Goal: Information Seeking & Learning: Learn about a topic

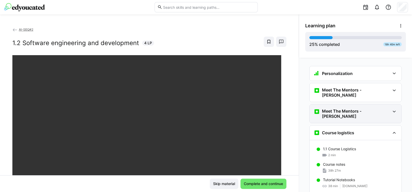
click at [351, 105] on div "Meet The Mentors - [PERSON_NAME]" at bounding box center [356, 114] width 92 height 19
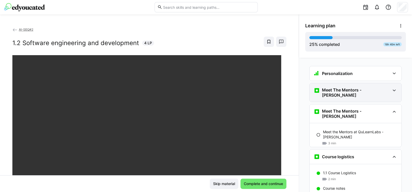
click at [348, 86] on div "Meet The Mentors - [PERSON_NAME]" at bounding box center [356, 92] width 92 height 19
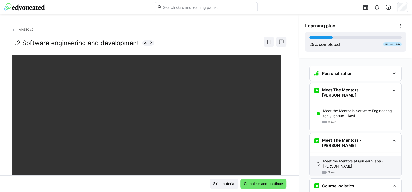
click at [347, 159] on p "Meet the Mentors at QuLearnLabs - [PERSON_NAME]" at bounding box center [360, 164] width 74 height 10
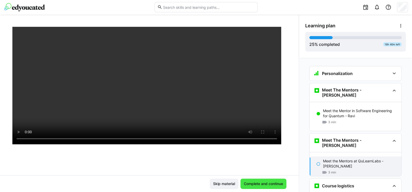
click at [262, 182] on span "Complete and continue" at bounding box center [263, 183] width 41 height 5
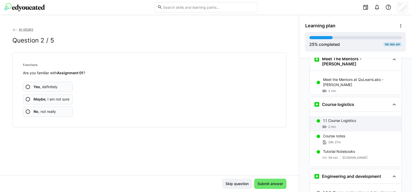
scroll to position [84, 0]
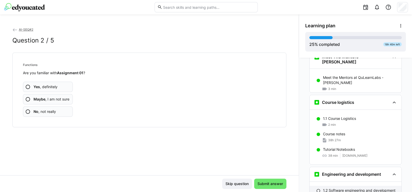
click at [330, 186] on div "1.2 Software engineering and development 4 min" at bounding box center [356, 193] width 92 height 15
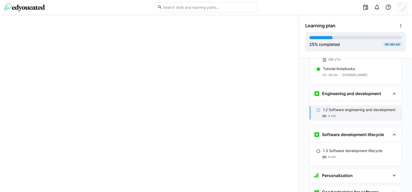
scroll to position [184, 0]
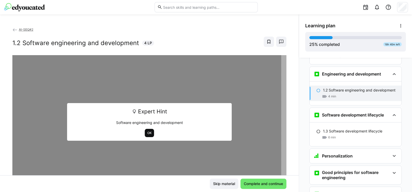
click at [150, 132] on span "OK" at bounding box center [150, 133] width 10 height 8
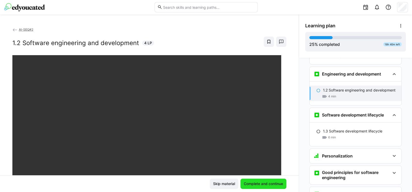
click at [256, 183] on span "Complete and continue" at bounding box center [263, 183] width 41 height 5
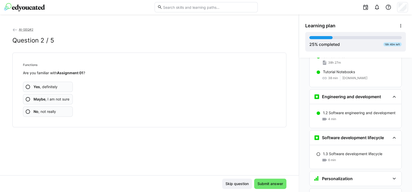
scroll to position [177, 0]
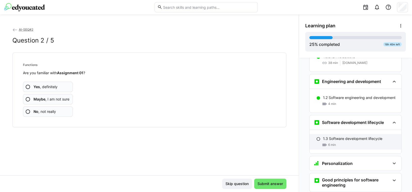
click at [334, 136] on p "1.3 Software development lifecycle" at bounding box center [352, 138] width 59 height 5
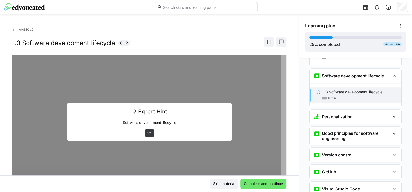
scroll to position [225, 0]
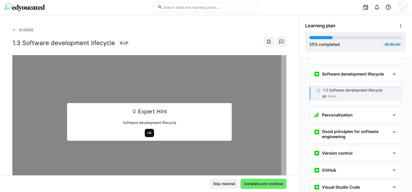
click at [147, 132] on span "OK" at bounding box center [149, 133] width 5 height 4
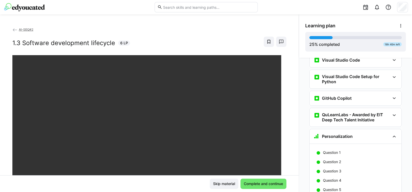
scroll to position [349, 0]
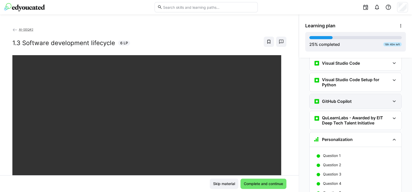
click at [355, 98] on div "GitHub Copilot" at bounding box center [352, 101] width 76 height 6
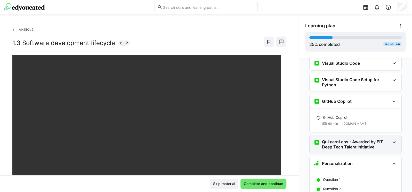
click at [352, 139] on h3 "QuLearnLabs - Awarded by EIT Deep Tech Talent Initiative" at bounding box center [356, 144] width 68 height 10
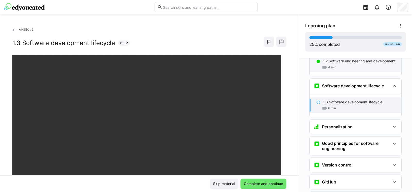
scroll to position [217, 0]
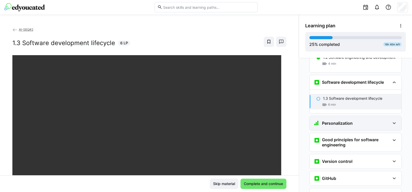
click at [348, 121] on h3 "Personalization" at bounding box center [337, 123] width 31 height 5
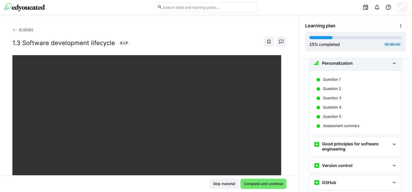
scroll to position [278, 0]
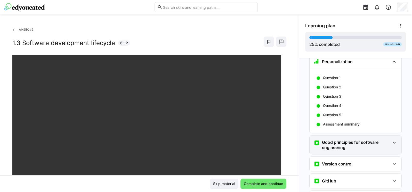
click at [358, 140] on h3 "Good principles for software engineering" at bounding box center [356, 145] width 68 height 10
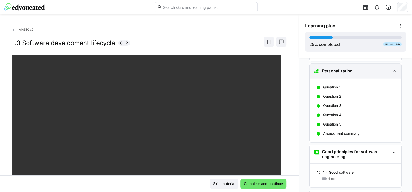
scroll to position [310, 0]
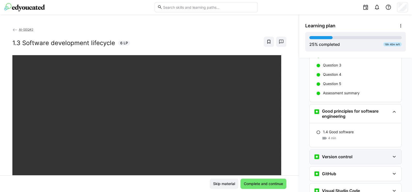
click at [338, 154] on h3 "Version control" at bounding box center [337, 156] width 30 height 5
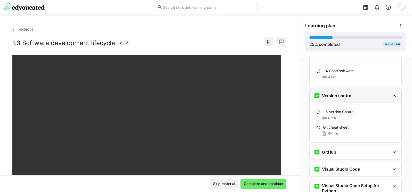
scroll to position [372, 0]
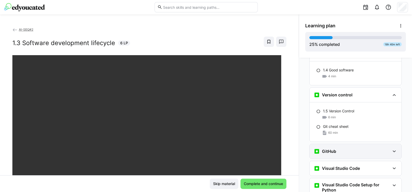
click at [342, 148] on div "GitHub" at bounding box center [352, 151] width 76 height 6
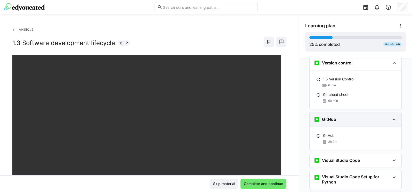
scroll to position [433, 0]
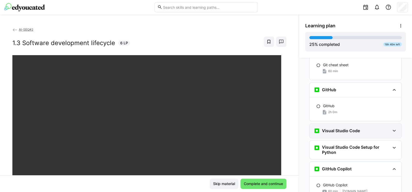
click at [343, 128] on h3 "Visual Studio Code" at bounding box center [341, 130] width 38 height 5
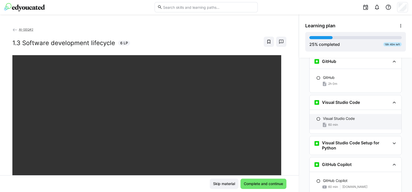
scroll to position [465, 0]
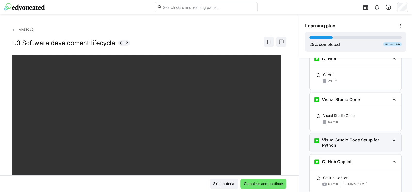
click at [348, 138] on h3 "Visual Studio Code Setup for Python" at bounding box center [356, 143] width 68 height 10
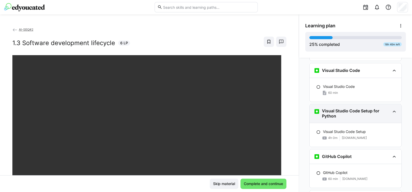
scroll to position [496, 0]
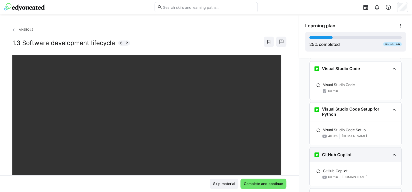
click at [338, 149] on div "GitHub Copilot" at bounding box center [356, 155] width 92 height 14
click at [343, 152] on h3 "GitHub Copilot" at bounding box center [337, 154] width 30 height 5
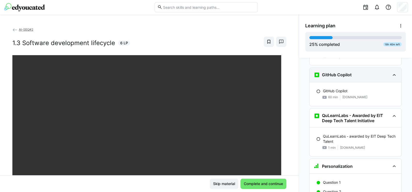
scroll to position [588, 0]
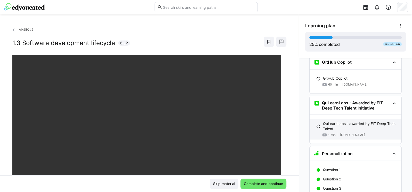
click at [346, 121] on p "QuLearnLabs - awarded by EIT Deep Tech Talent" at bounding box center [360, 126] width 74 height 10
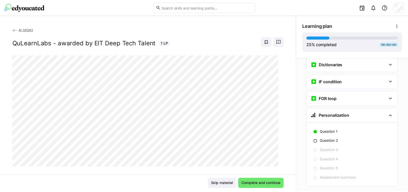
scroll to position [832, 0]
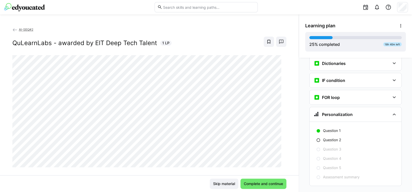
click at [21, 28] on span "AI-SEQ#2" at bounding box center [26, 30] width 14 height 4
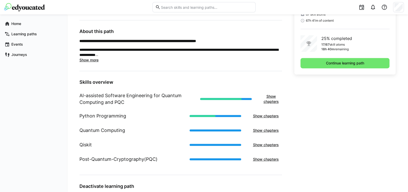
scroll to position [143, 0]
click at [270, 102] on span "Show chapters" at bounding box center [271, 99] width 17 height 10
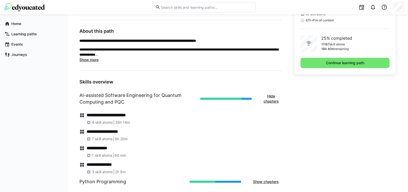
click at [229, 97] on div "Hide chapters" at bounding box center [241, 98] width 82 height 15
click at [187, 94] on h1 "AI-assisted Software Engineering for Quantum Computing and PQC" at bounding box center [137, 98] width 117 height 13
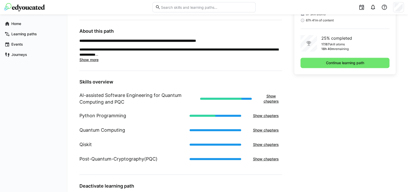
click at [188, 95] on h1 "AI-assisted Software Engineering for Quantum Computing and PQC" at bounding box center [137, 98] width 117 height 13
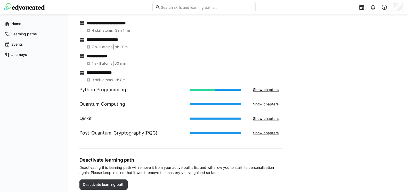
scroll to position [236, 0]
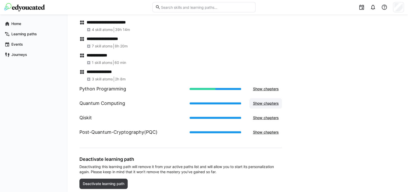
click at [267, 105] on span "Show chapters" at bounding box center [265, 103] width 27 height 5
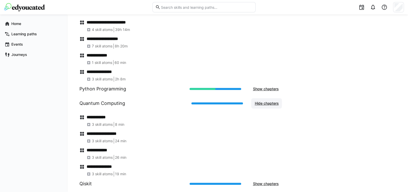
click at [267, 105] on span "Hide chapters" at bounding box center [267, 103] width 26 height 5
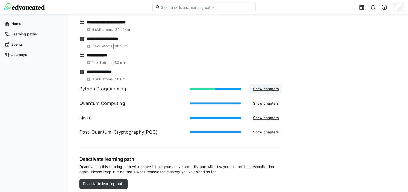
click at [264, 89] on span "Show chapters" at bounding box center [265, 88] width 27 height 5
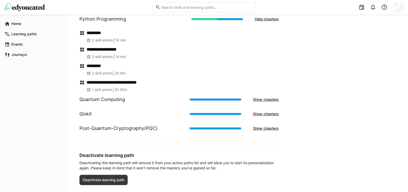
scroll to position [316, 0]
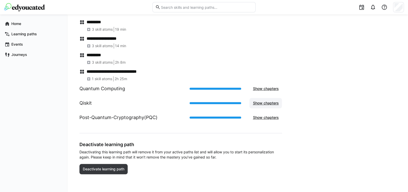
click at [258, 106] on span "Show chapters" at bounding box center [266, 103] width 33 height 10
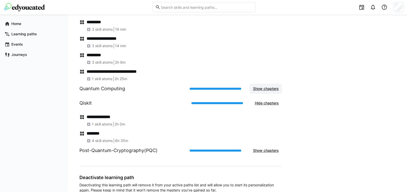
click at [262, 90] on span "Show chapters" at bounding box center [265, 88] width 27 height 5
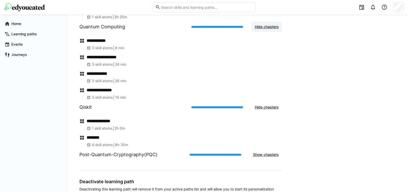
scroll to position [379, 0]
click at [266, 154] on span "Show chapters" at bounding box center [265, 154] width 27 height 5
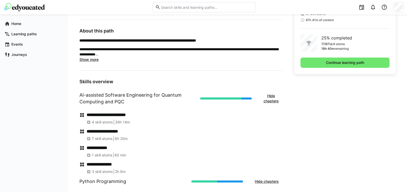
scroll to position [131, 0]
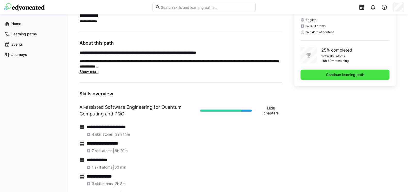
click at [329, 75] on span "Continue learning path" at bounding box center [345, 74] width 40 height 5
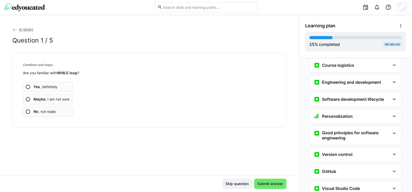
scroll to position [39, 0]
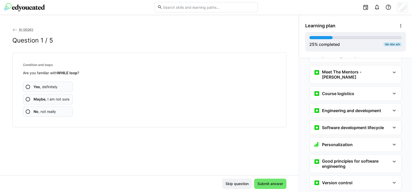
click at [37, 85] on b "Yes" at bounding box center [37, 87] width 6 height 4
click at [49, 89] on app-assessment-question-radio "Yes , definitely" at bounding box center [48, 87] width 50 height 10
click at [47, 87] on span "Yes , definitely" at bounding box center [46, 86] width 24 height 5
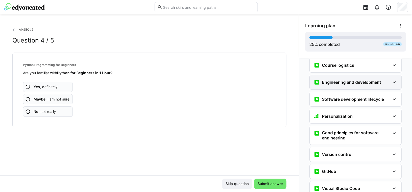
scroll to position [70, 0]
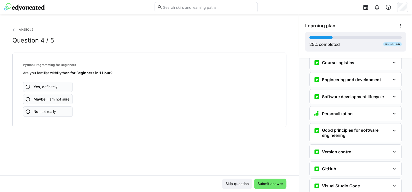
click at [40, 89] on span "Yes , definitely" at bounding box center [46, 86] width 24 height 5
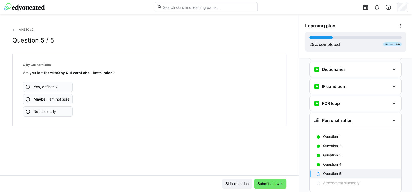
scroll to position [320, 0]
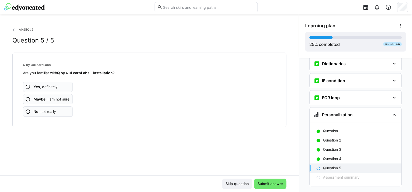
click at [44, 88] on span "Yes , definitely" at bounding box center [46, 86] width 24 height 5
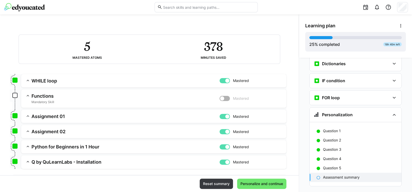
scroll to position [23, 0]
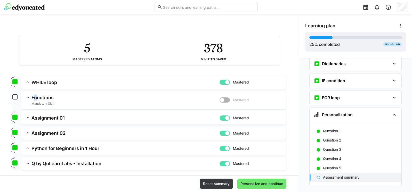
click at [35, 97] on h3 "Functions" at bounding box center [125, 98] width 188 height 6
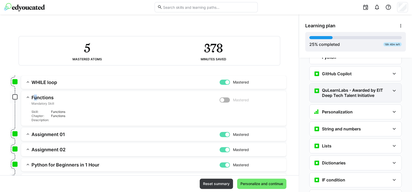
scroll to position [248, 0]
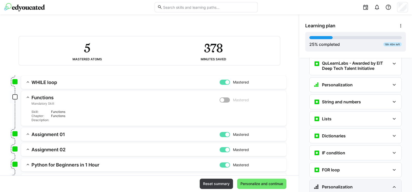
click at [349, 185] on h3 "Personalization" at bounding box center [337, 187] width 31 height 5
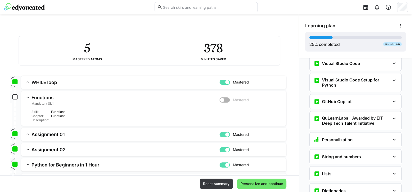
scroll to position [186, 0]
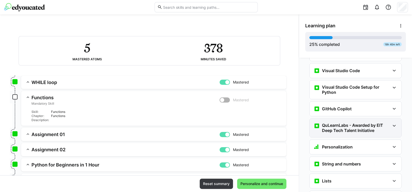
click at [337, 119] on div "QuLearnLabs - Awarded by EIT Deep Tech Talent Initiative" at bounding box center [356, 128] width 92 height 19
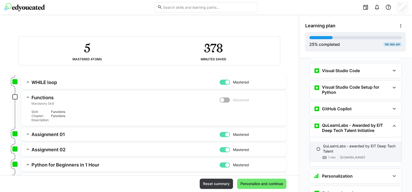
click at [336, 144] on p "QuLearnLabs - awarded by EIT Deep Tech Talent" at bounding box center [360, 149] width 74 height 10
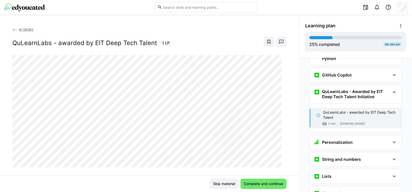
scroll to position [237, 0]
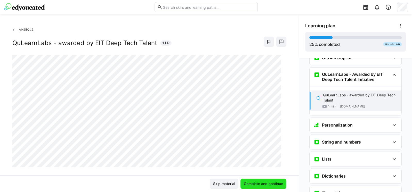
click at [272, 182] on span "Complete and continue" at bounding box center [263, 183] width 41 height 5
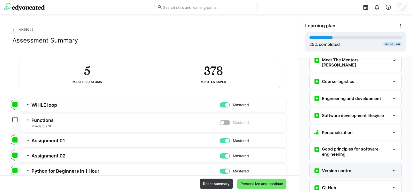
scroll to position [37, 0]
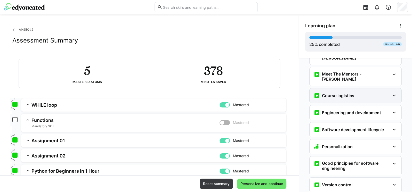
click at [339, 93] on h3 "Course logistics" at bounding box center [338, 95] width 32 height 5
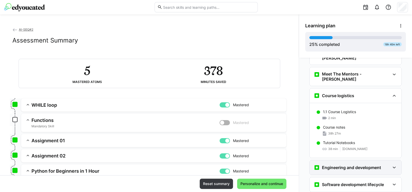
click at [343, 165] on div "Engineering and development" at bounding box center [347, 168] width 67 height 6
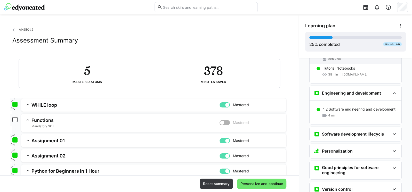
scroll to position [130, 0]
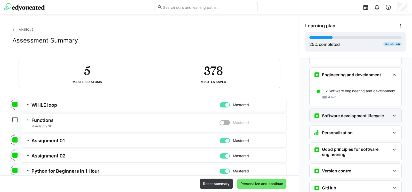
click at [337, 113] on div "Software development lifecycle" at bounding box center [349, 116] width 70 height 6
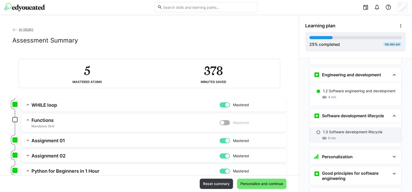
click at [336, 136] on div "6 min" at bounding box center [360, 138] width 74 height 5
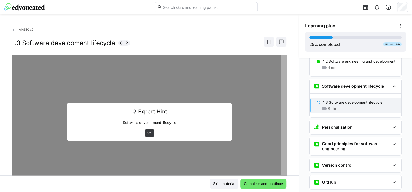
scroll to position [172, 0]
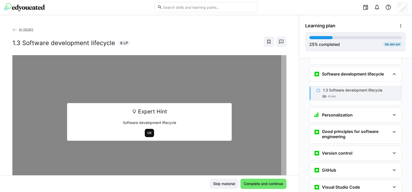
click at [148, 131] on span "OK" at bounding box center [149, 133] width 5 height 4
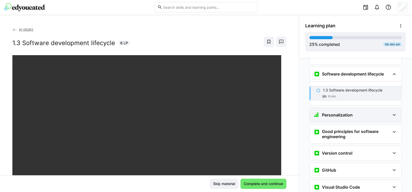
click at [332, 113] on h3 "Personalization" at bounding box center [337, 115] width 31 height 5
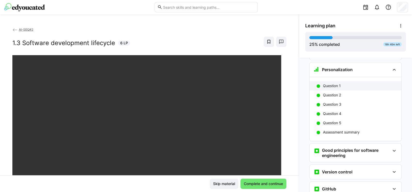
scroll to position [234, 0]
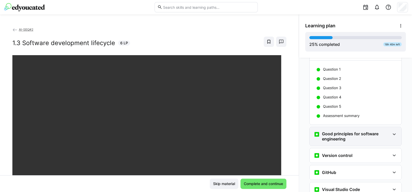
click at [340, 131] on h3 "Good principles for software engineering" at bounding box center [356, 136] width 68 height 10
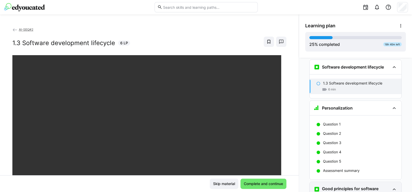
scroll to position [172, 0]
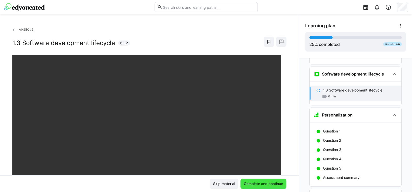
click at [252, 186] on span "Complete and continue" at bounding box center [263, 183] width 41 height 5
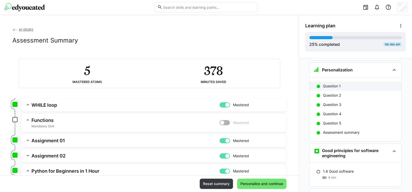
scroll to position [231, 0]
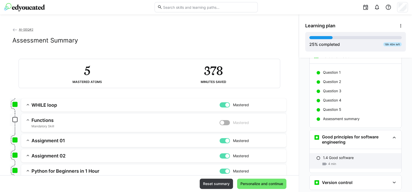
click at [337, 162] on div "4 min" at bounding box center [360, 164] width 74 height 5
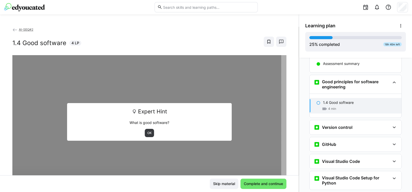
scroll to position [294, 0]
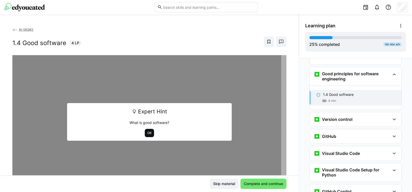
click at [149, 129] on span "OK" at bounding box center [150, 133] width 10 height 8
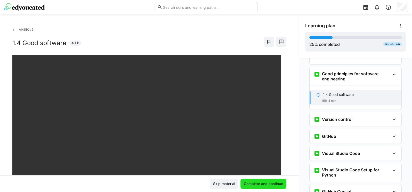
click at [262, 180] on span "Complete and continue" at bounding box center [264, 184] width 46 height 10
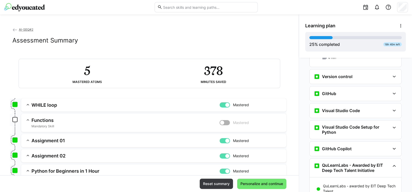
scroll to position [340, 0]
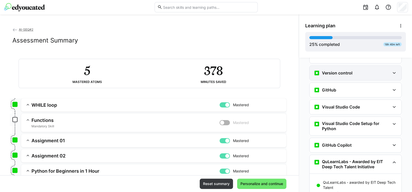
click at [340, 67] on div "Version control" at bounding box center [356, 73] width 92 height 14
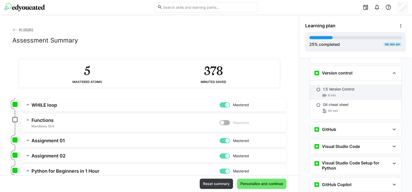
click at [335, 87] on p "1.5 Version Control" at bounding box center [338, 89] width 31 height 5
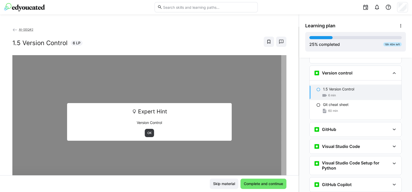
scroll to position [339, 0]
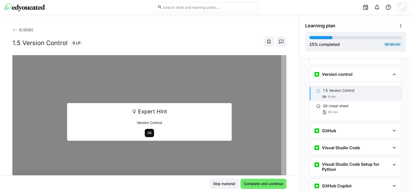
click at [147, 134] on span "OK" at bounding box center [149, 133] width 5 height 4
